Goal: Task Accomplishment & Management: Manage account settings

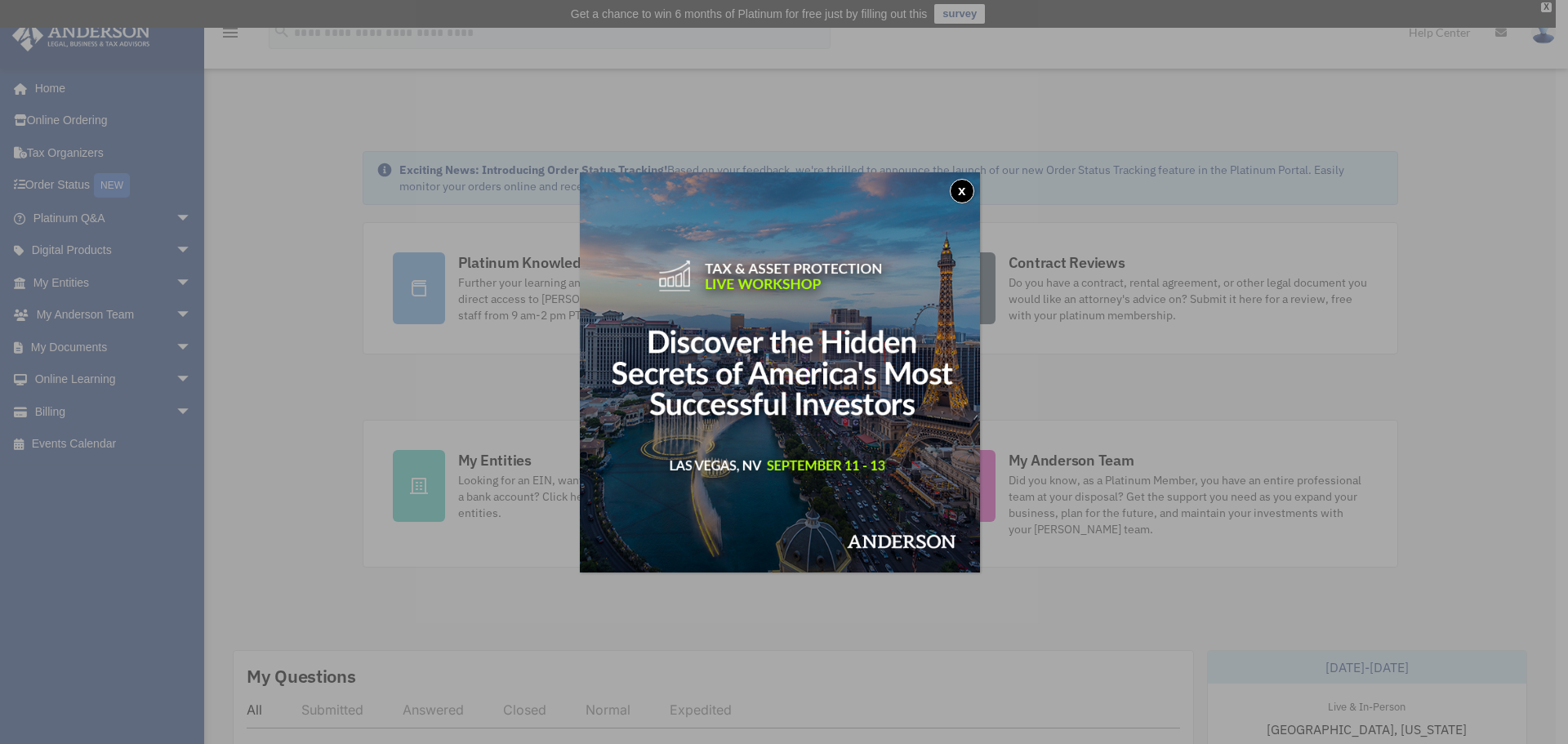
click at [957, 189] on button "x" at bounding box center [962, 192] width 25 height 25
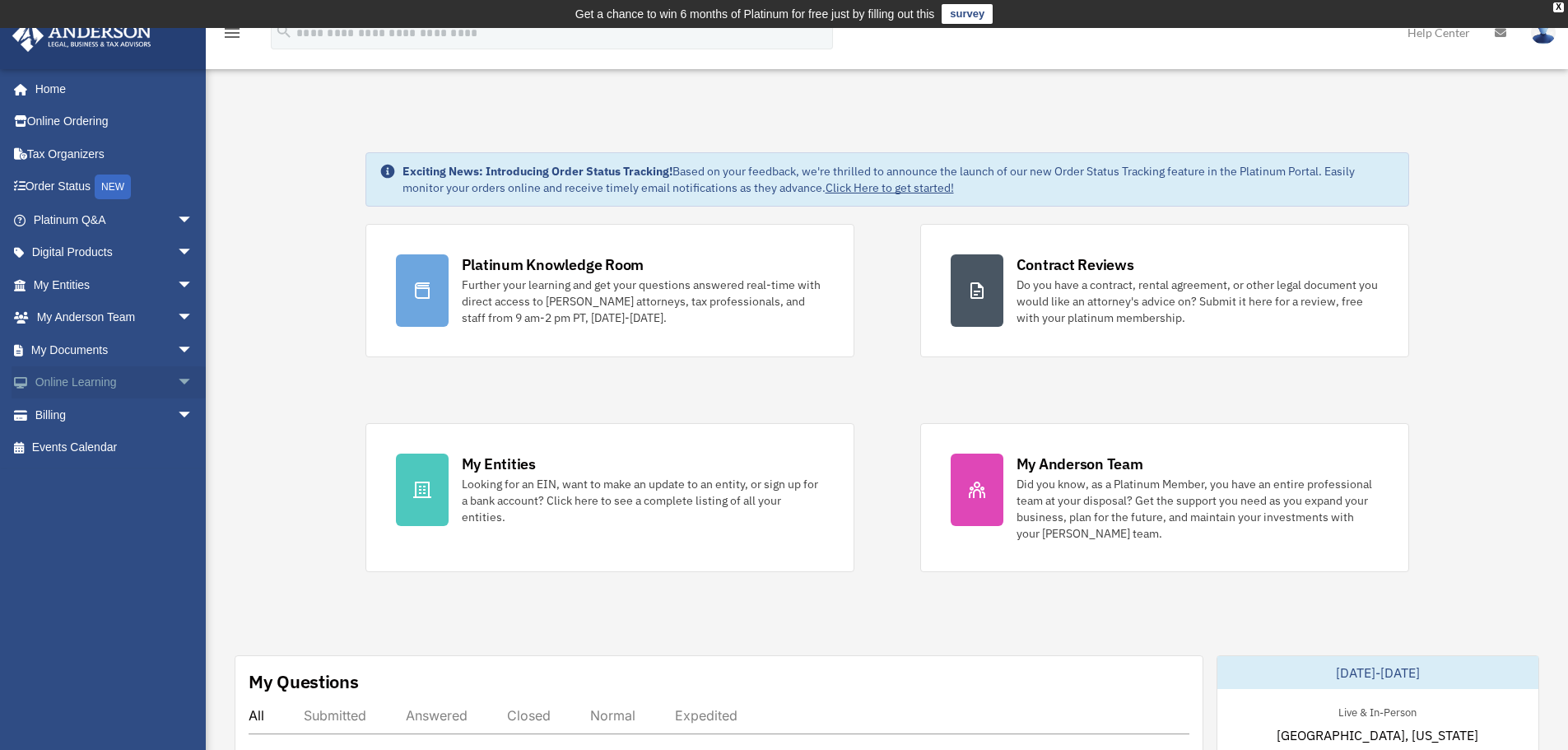
click at [177, 379] on span "arrow_drop_down" at bounding box center [193, 383] width 33 height 34
click at [177, 357] on span "arrow_drop_down" at bounding box center [193, 351] width 33 height 34
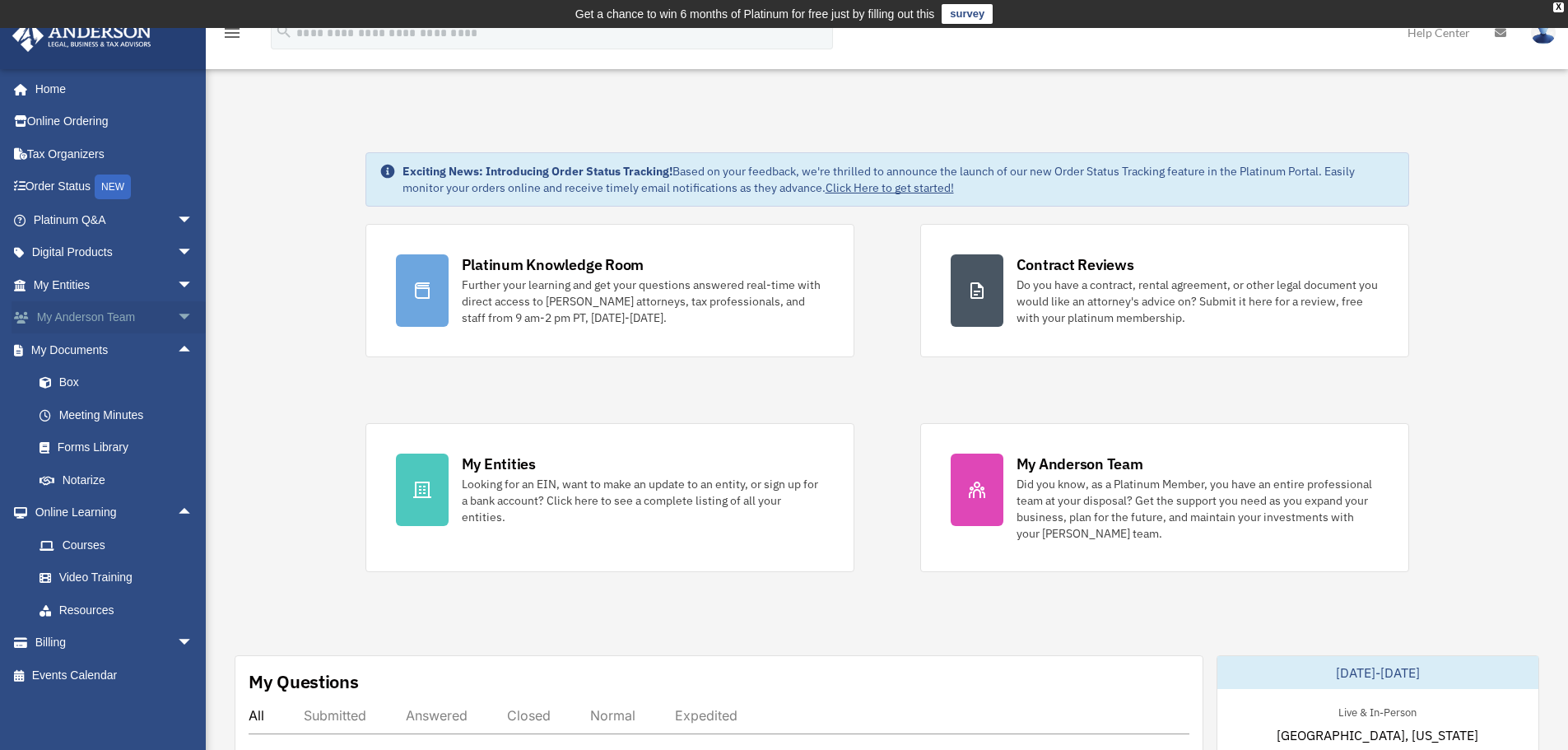
click at [177, 320] on span "arrow_drop_down" at bounding box center [193, 319] width 33 height 34
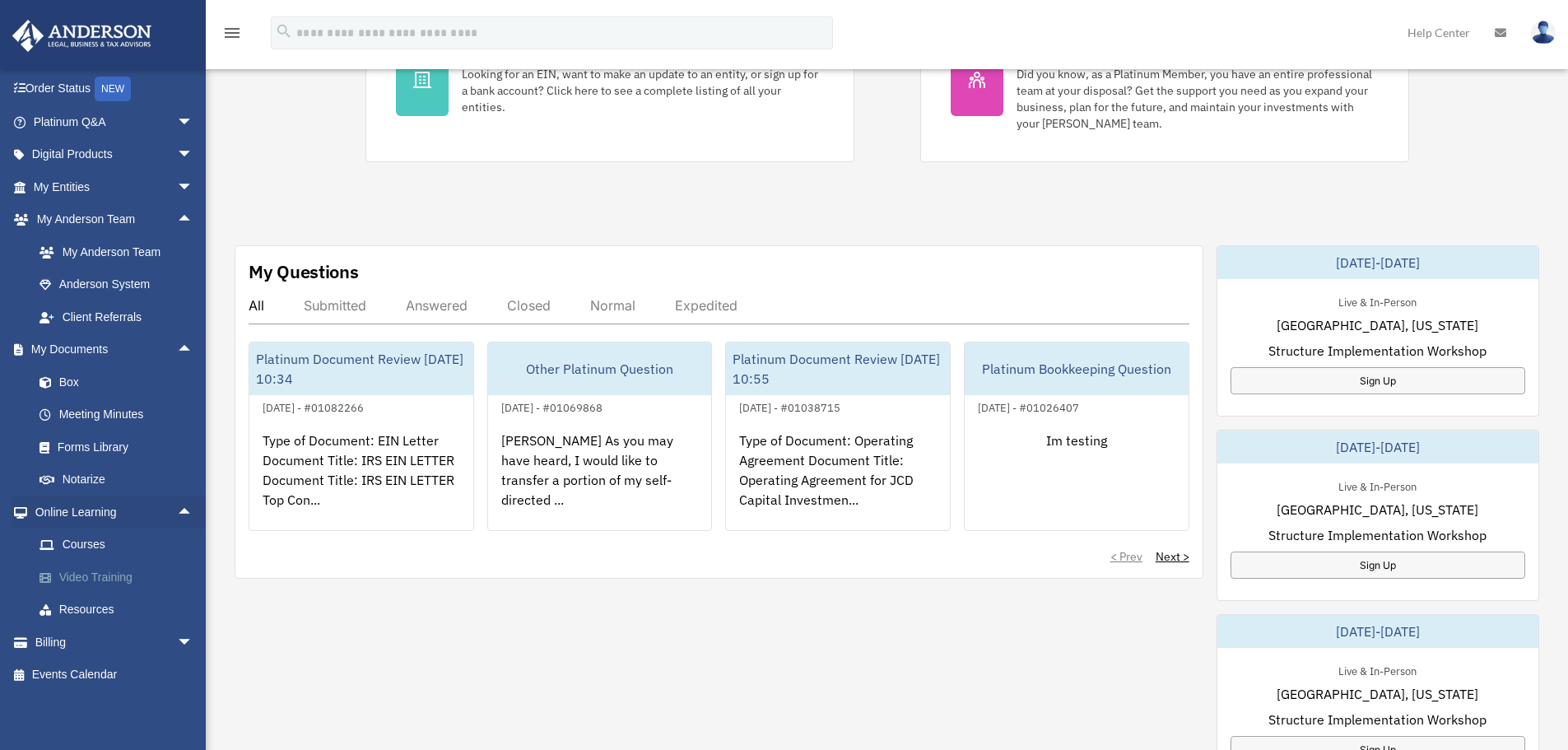
scroll to position [412, 0]
click at [149, 639] on link "Billing arrow_drop_down" at bounding box center [115, 641] width 206 height 33
click at [177, 643] on span "arrow_drop_down" at bounding box center [193, 642] width 33 height 34
click at [177, 642] on span "arrow_drop_up" at bounding box center [193, 642] width 33 height 34
click at [177, 642] on span "arrow_drop_down" at bounding box center [193, 642] width 33 height 34
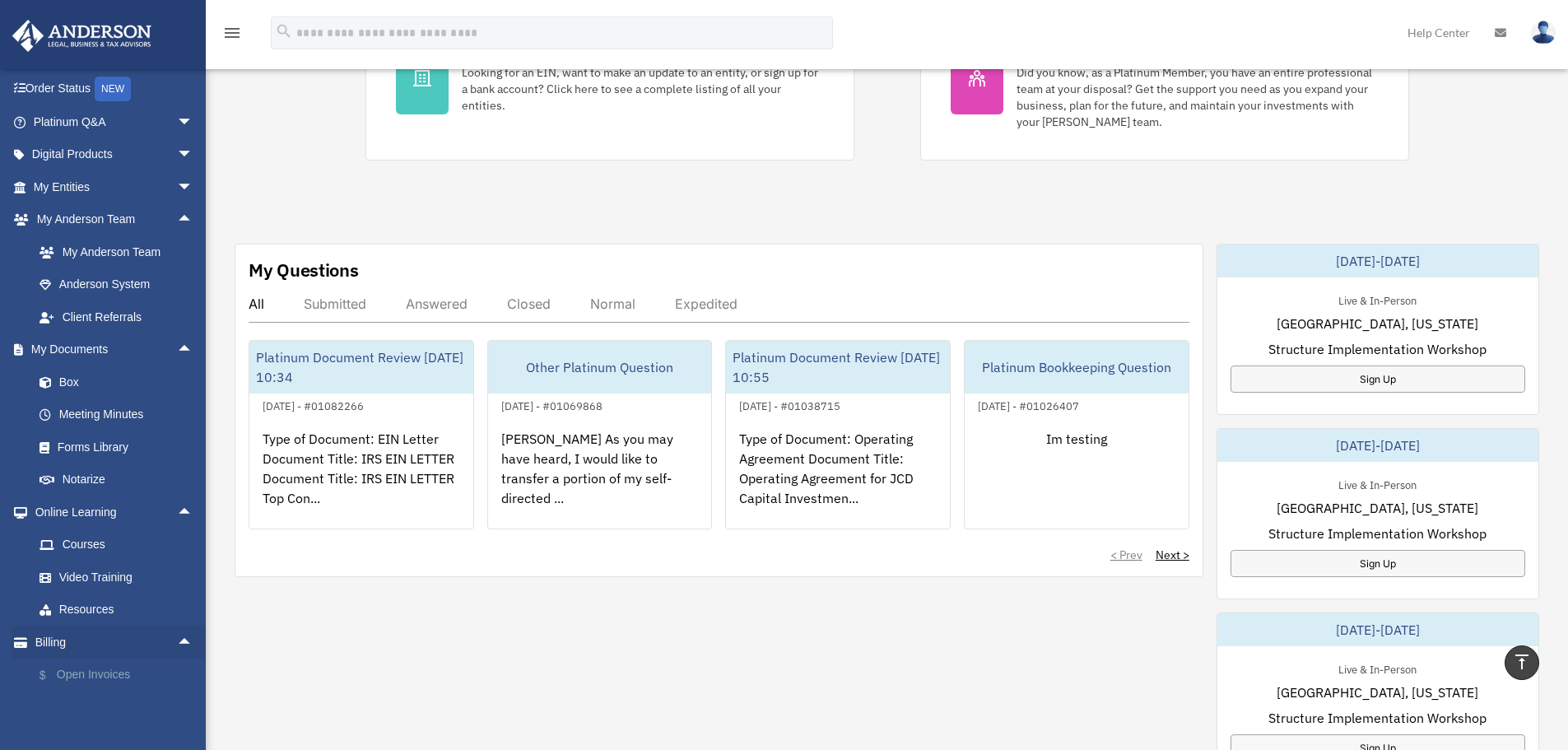
click at [125, 673] on link "$ Open Invoices" at bounding box center [120, 675] width 195 height 34
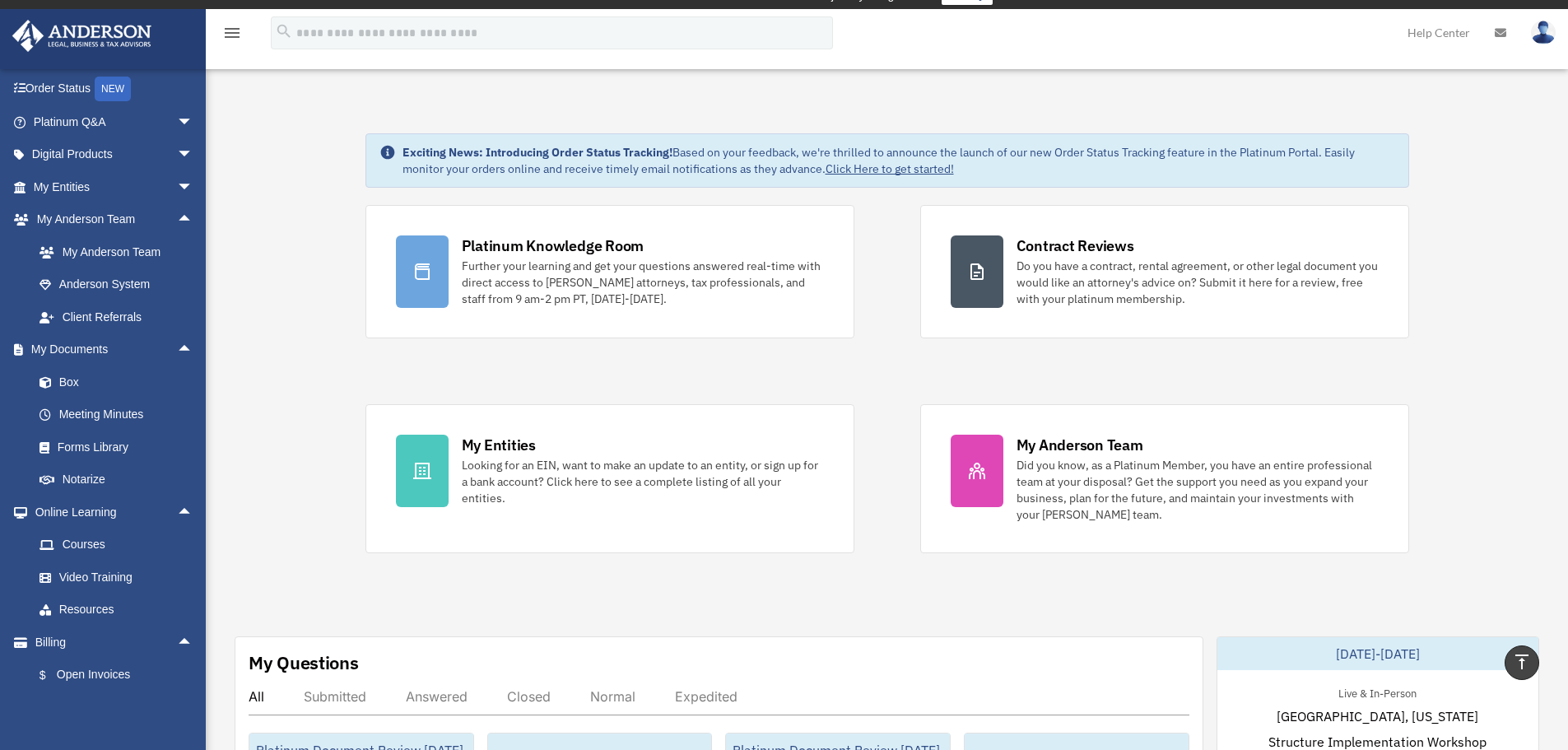
scroll to position [0, 0]
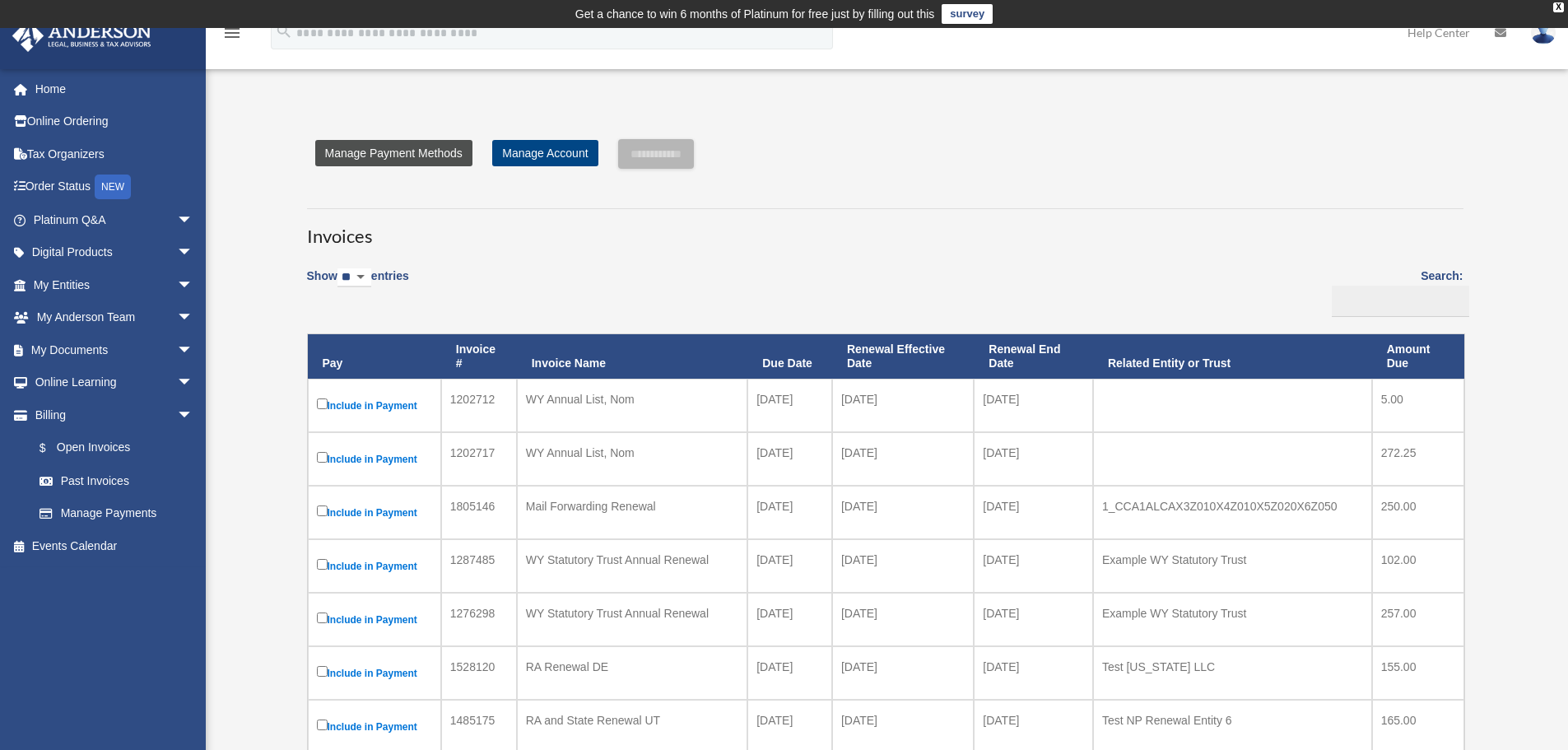
click at [423, 150] on link "Manage Payment Methods" at bounding box center [393, 153] width 158 height 27
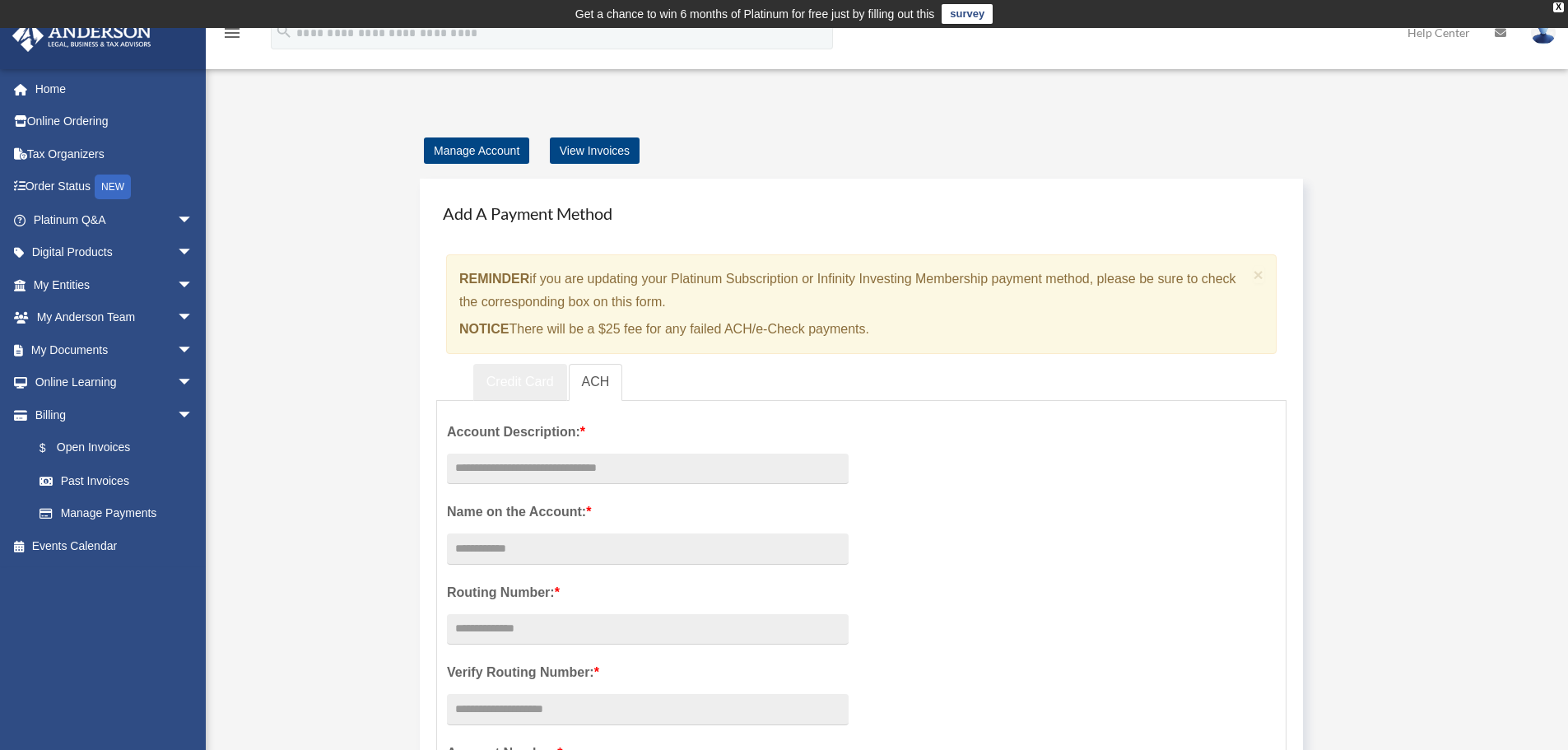
click at [533, 381] on link "Credit Card" at bounding box center [520, 383] width 93 height 37
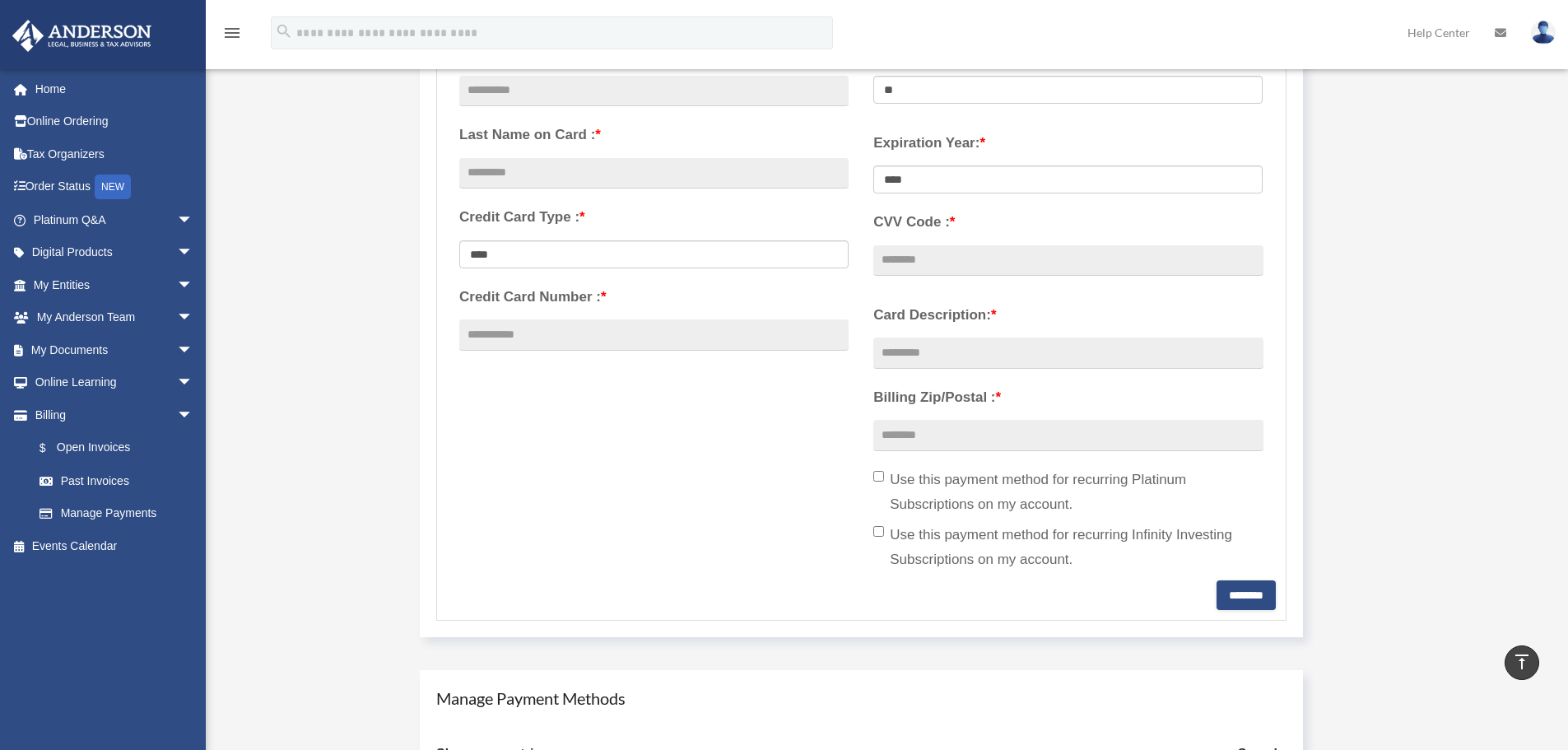
scroll to position [165, 0]
